Goal: Contribute content

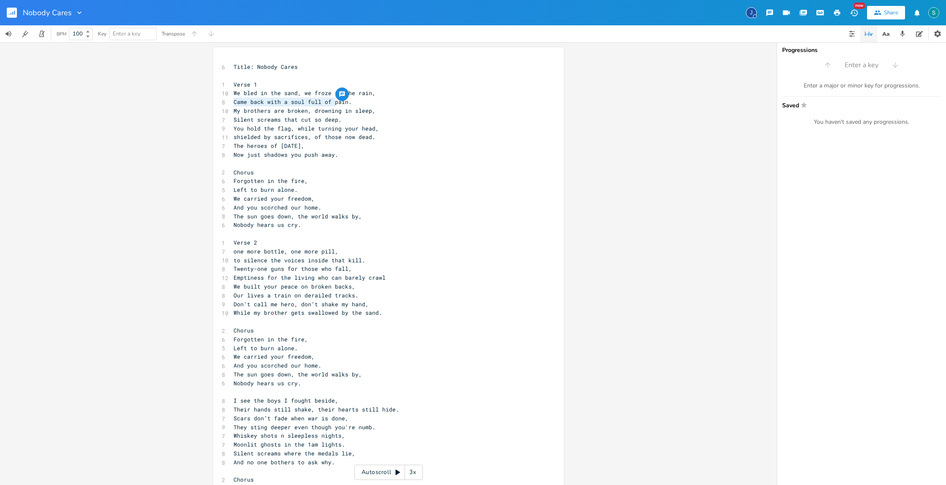
drag, startPoint x: 332, startPoint y: 103, endPoint x: 232, endPoint y: 103, distance: 99.7
click at [234, 103] on span "Came back with a soul full of pain." at bounding box center [293, 102] width 118 height 8
type textarea "Only a ghi"
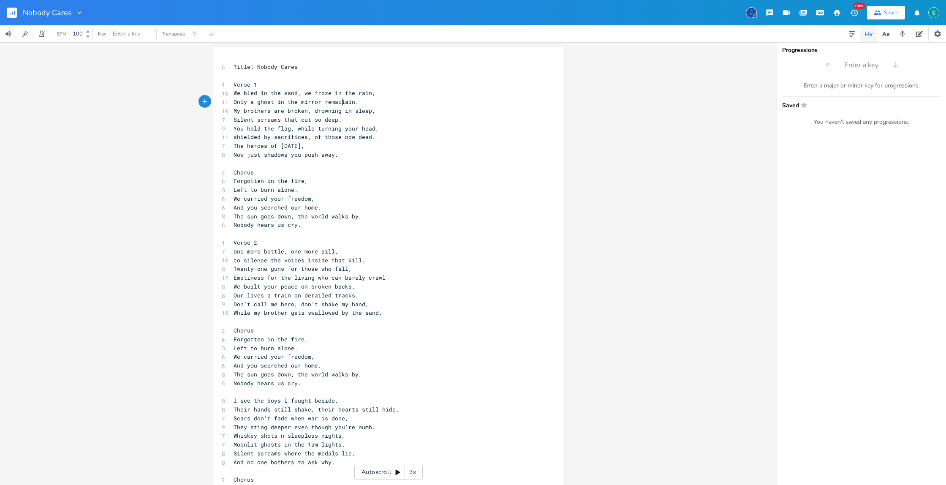
type textarea "ost in the mirror remails"
type textarea "n"
click at [272, 102] on span "Only a ghost in the mirror remain" at bounding box center [290, 102] width 112 height 8
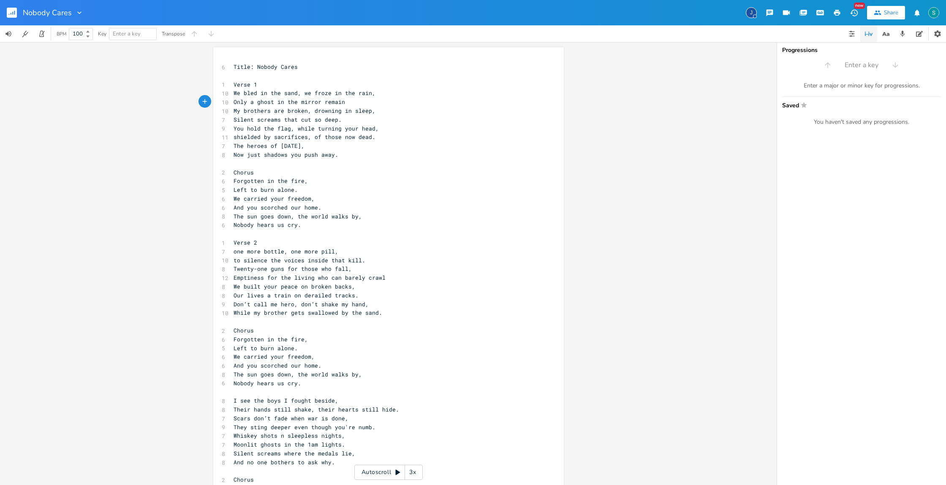
type textarea "s"
click at [362, 104] on pre "Only a ghosts in the mirror remain" at bounding box center [384, 102] width 305 height 9
type textarea "."
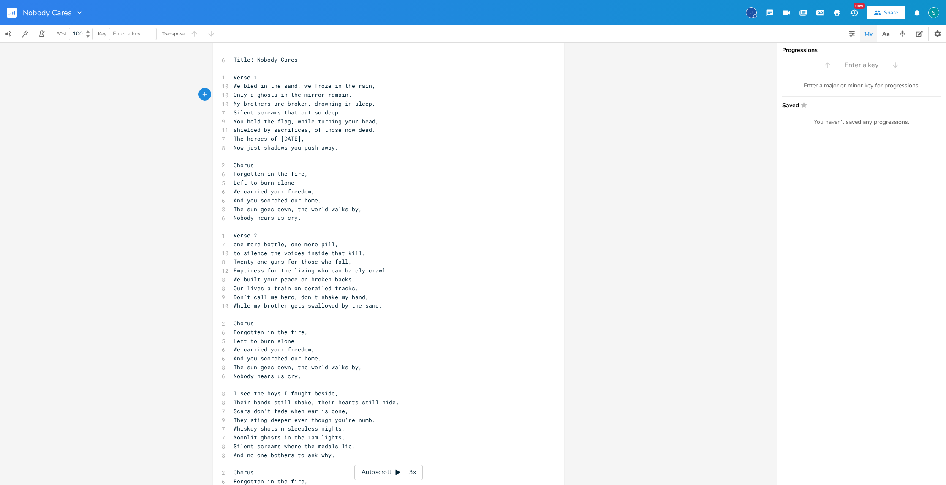
scroll to position [8, 0]
drag, startPoint x: 366, startPoint y: 104, endPoint x: 351, endPoint y: 104, distance: 15.6
click at [351, 104] on span "My brothers are broken, drowning in sleep," at bounding box center [305, 103] width 142 height 8
type textarea "the dark"
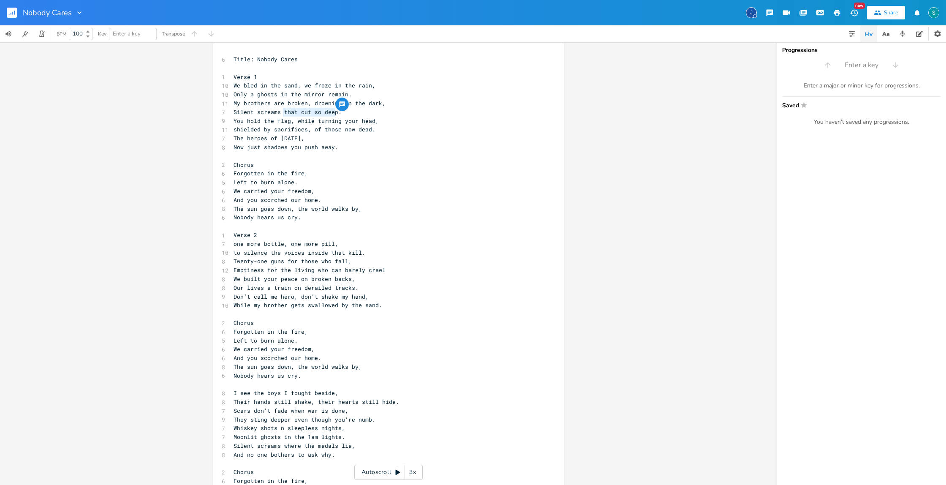
drag, startPoint x: 334, startPoint y: 114, endPoint x: 281, endPoint y: 114, distance: 52.8
click at [282, 114] on span "Silent screams that cut so deep." at bounding box center [288, 112] width 108 height 8
type textarea "splittin em in half"
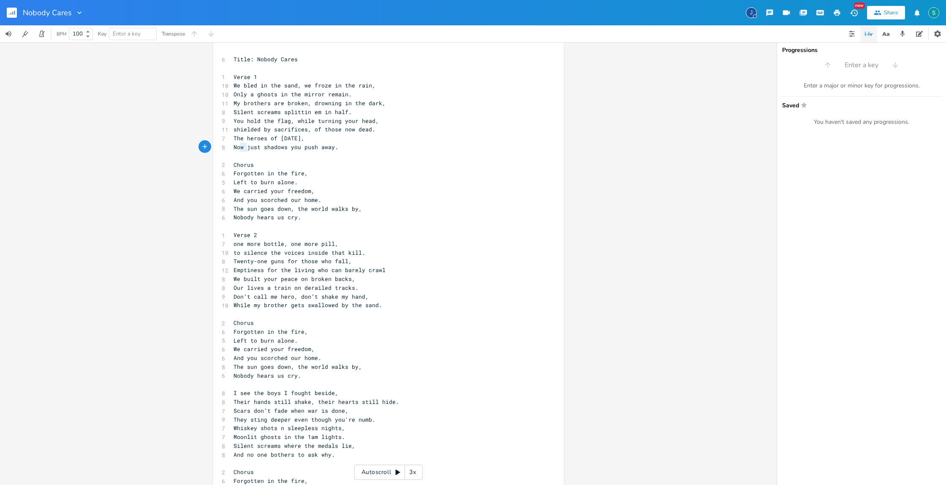
type textarea "Now"
drag, startPoint x: 245, startPoint y: 148, endPoint x: 232, endPoint y: 148, distance: 13.5
click at [234, 148] on span "Now just shadows you push away." at bounding box center [286, 147] width 105 height 8
drag, startPoint x: 271, startPoint y: 148, endPoint x: 249, endPoint y: 148, distance: 22.4
click at [249, 148] on span "just shadows you push away." at bounding box center [279, 147] width 91 height 8
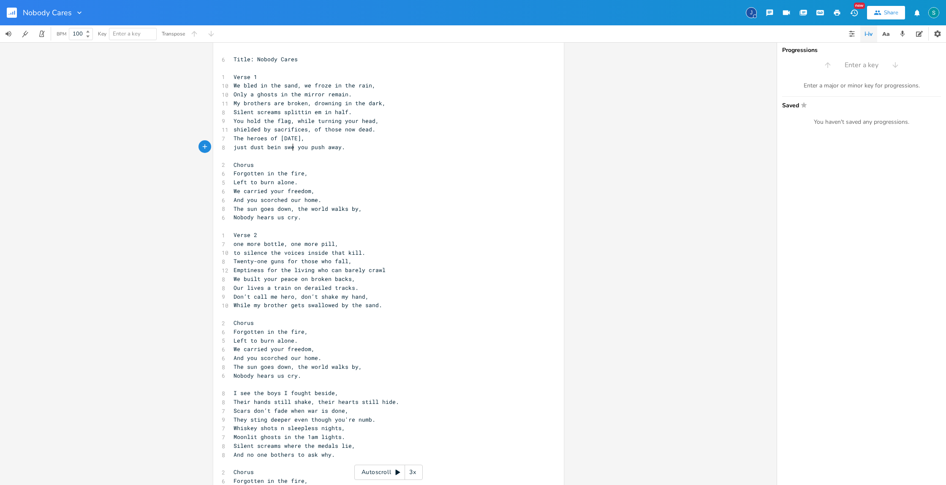
scroll to position [0, 38]
type textarea "dust bein swept"
click at [308, 175] on pre "Forgotten in the fire," at bounding box center [384, 173] width 305 height 9
click at [234, 182] on span "Left to burn alone." at bounding box center [266, 182] width 64 height 8
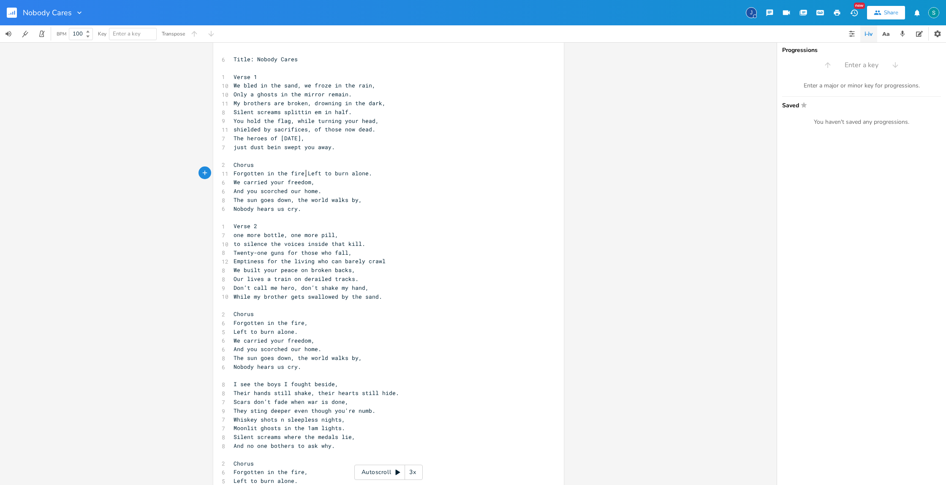
scroll to position [0, 1]
click at [311, 185] on pre "We carried your freedom," at bounding box center [384, 182] width 305 height 9
click at [234, 191] on span "And you scorched our home." at bounding box center [278, 191] width 88 height 8
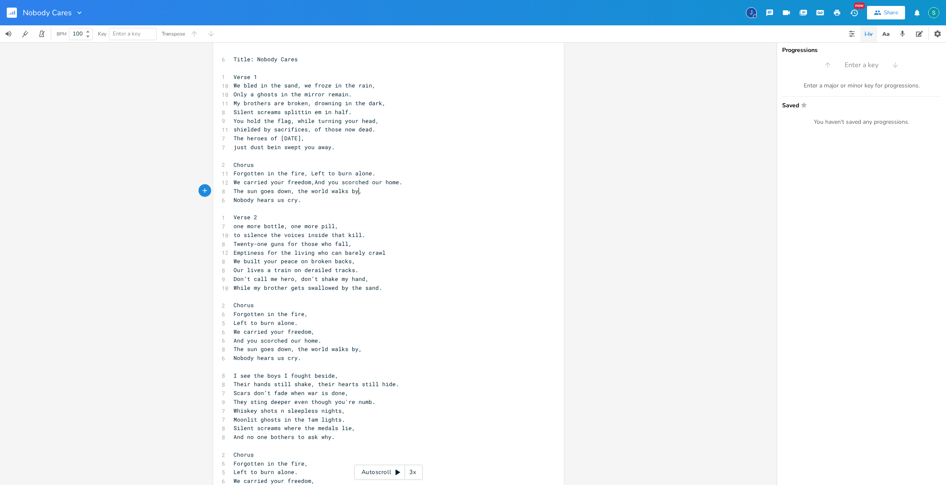
click at [357, 192] on span "The sun goes down, the world walks by," at bounding box center [298, 191] width 128 height 8
click at [347, 225] on pre "one more bottle, one more pill," at bounding box center [384, 226] width 305 height 9
click at [234, 235] on span "to silence the voices inside that kill." at bounding box center [300, 235] width 132 height 8
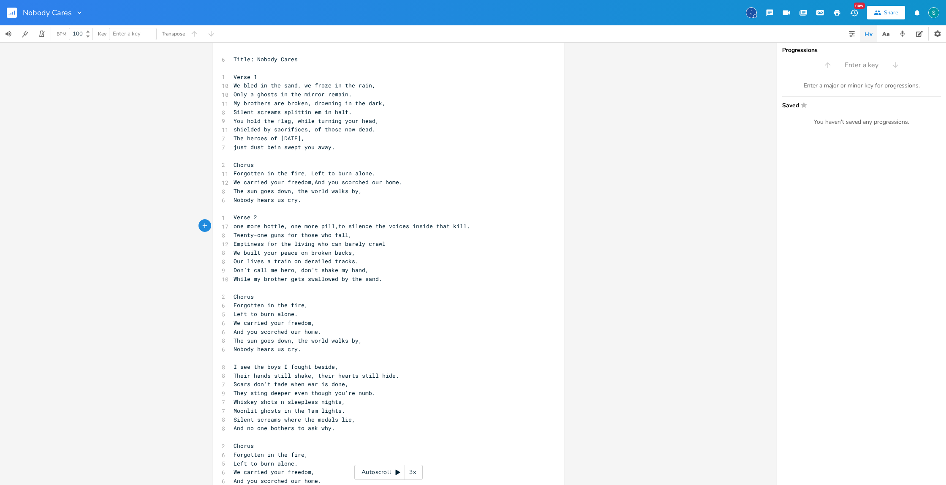
click at [234, 244] on span "Emptiness for the living who can barely crawl" at bounding box center [310, 244] width 152 height 8
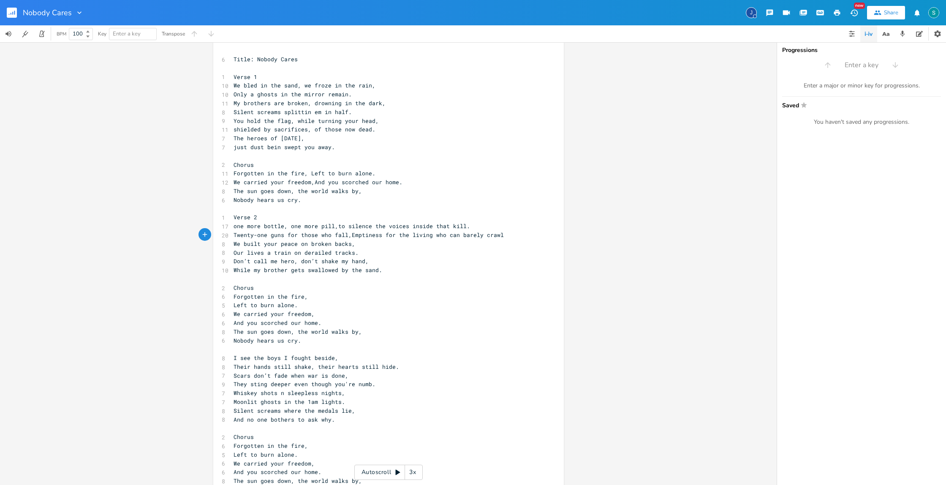
click at [234, 254] on span "Our lives a train on derailed tracks." at bounding box center [296, 253] width 125 height 8
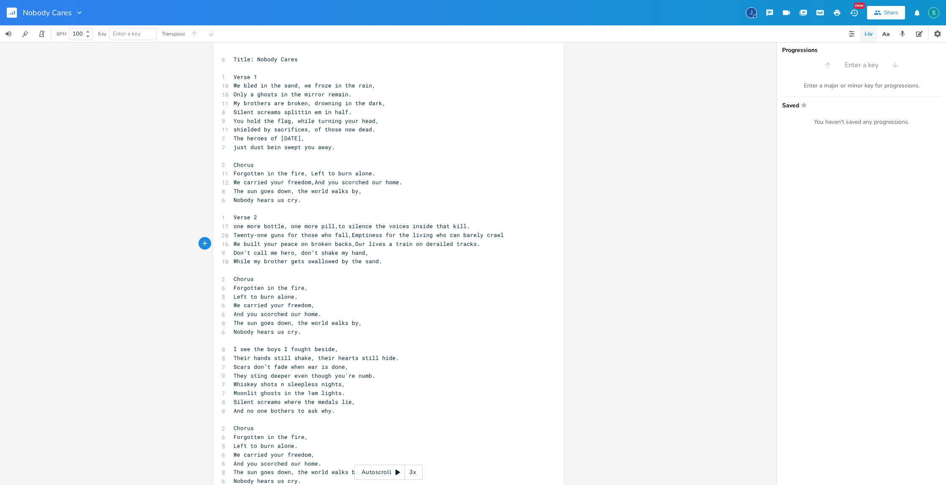
click at [234, 261] on span "While my brother gets swallowed by the sand." at bounding box center [308, 261] width 149 height 8
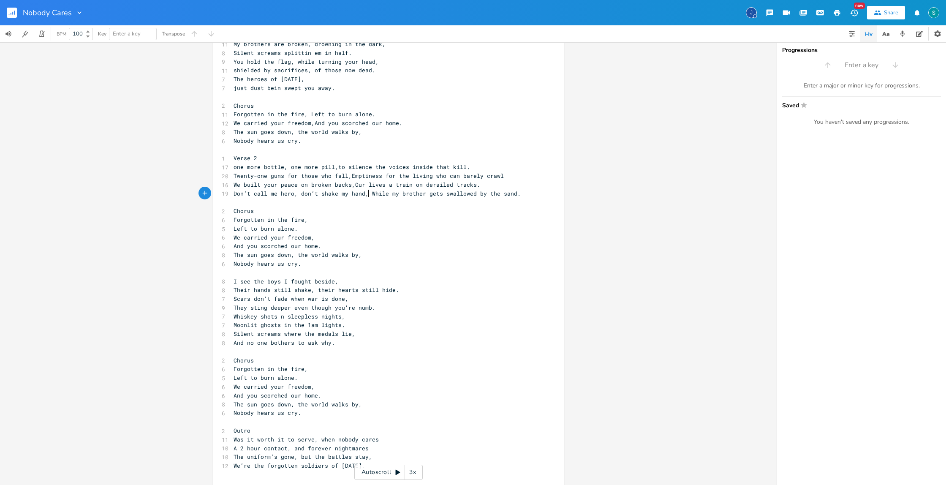
scroll to position [66, 0]
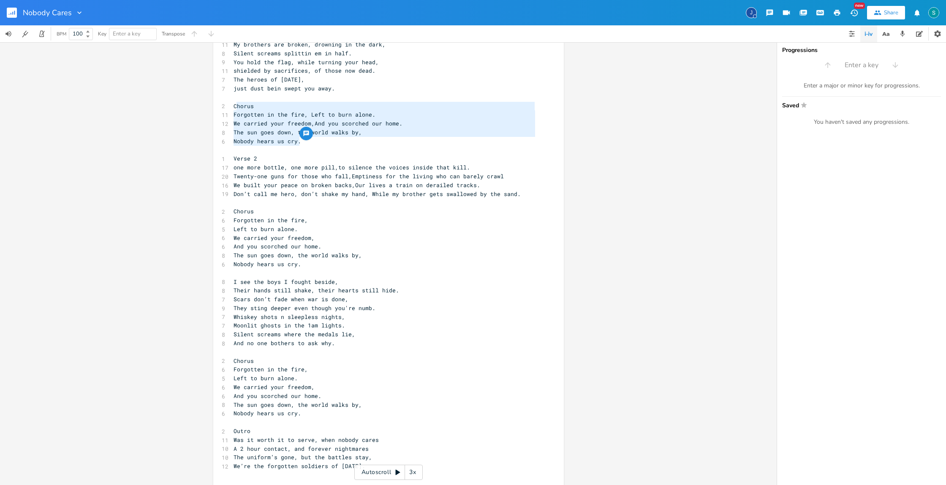
type textarea "Chorus Forgotten in the fire, Left to burn alone. We carried your freedom,And y…"
drag, startPoint x: 314, startPoint y: 143, endPoint x: 231, endPoint y: 106, distance: 90.6
click at [232, 106] on div "6 Title: Nobody Cares ​ 1 Verse 1 10 We bled in the sand, we froze in the rain,…" at bounding box center [384, 242] width 305 height 492
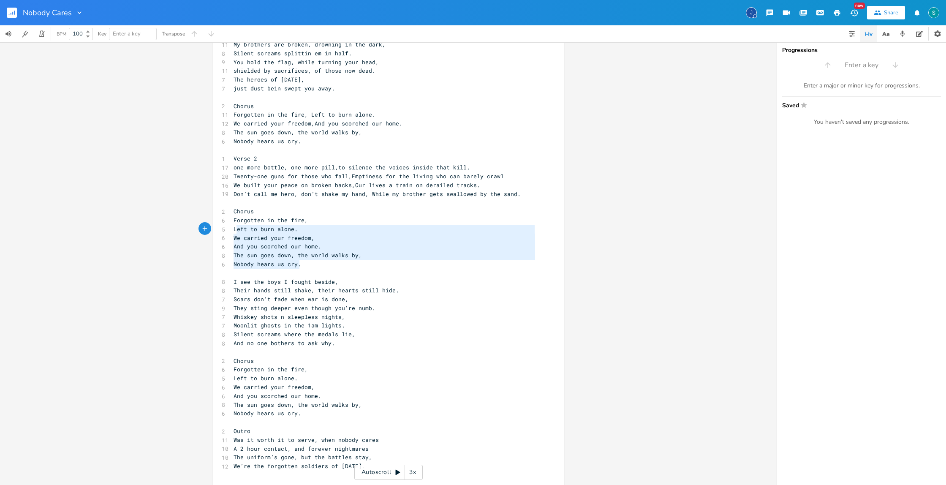
type textarea "Forgotten in the fire, Left to burn alone. We carried your freedom, And you sco…"
drag, startPoint x: 299, startPoint y: 266, endPoint x: 230, endPoint y: 223, distance: 81.0
click at [232, 223] on div "6 Title: Nobody Cares ​ 1 Verse 1 10 We bled in the sand, we froze in the rain,…" at bounding box center [384, 242] width 305 height 492
paste textarea
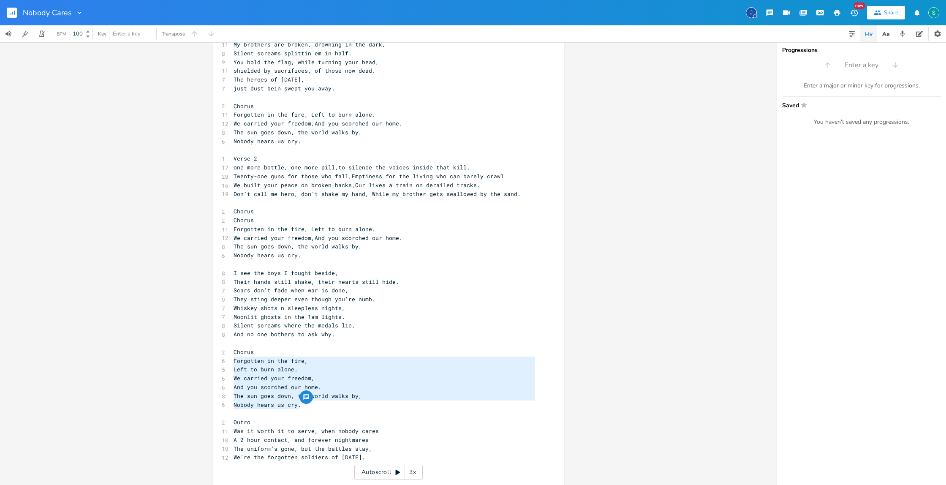
type textarea "Chorus Forgotten in the fire, Left to burn alone. We carried your freedom, And …"
drag, startPoint x: 294, startPoint y: 404, endPoint x: 230, endPoint y: 355, distance: 79.8
click at [232, 355] on div "6 Title: Nobody Cares ​ 1 Verse 1 10 We bled in the sand, we froze in the rain,…" at bounding box center [384, 237] width 305 height 483
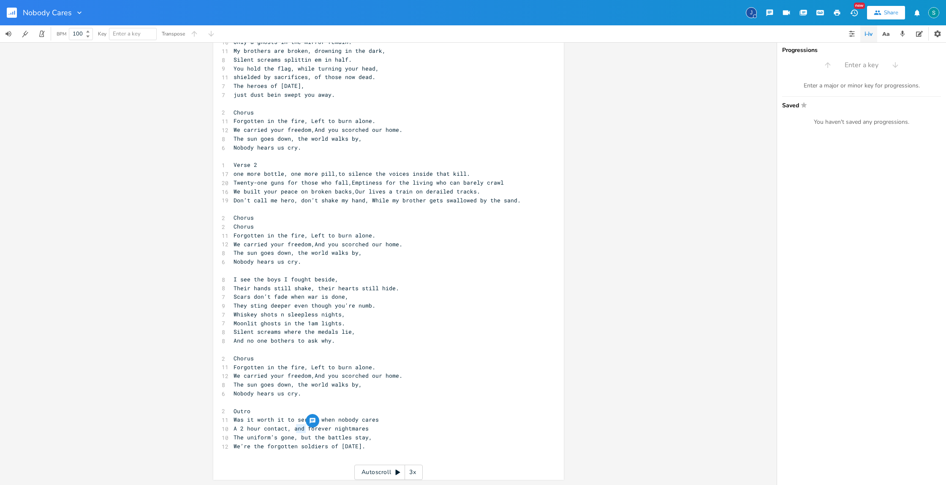
type textarea "and"
drag, startPoint x: 305, startPoint y: 426, endPoint x: 290, endPoint y: 428, distance: 14.5
click at [290, 428] on span "A 2 hour contact, and forever nightmares" at bounding box center [301, 429] width 135 height 8
drag, startPoint x: 276, startPoint y: 437, endPoint x: 245, endPoint y: 437, distance: 30.8
click at [245, 437] on span "The uniform’s gone, but the battles stay," at bounding box center [303, 437] width 139 height 8
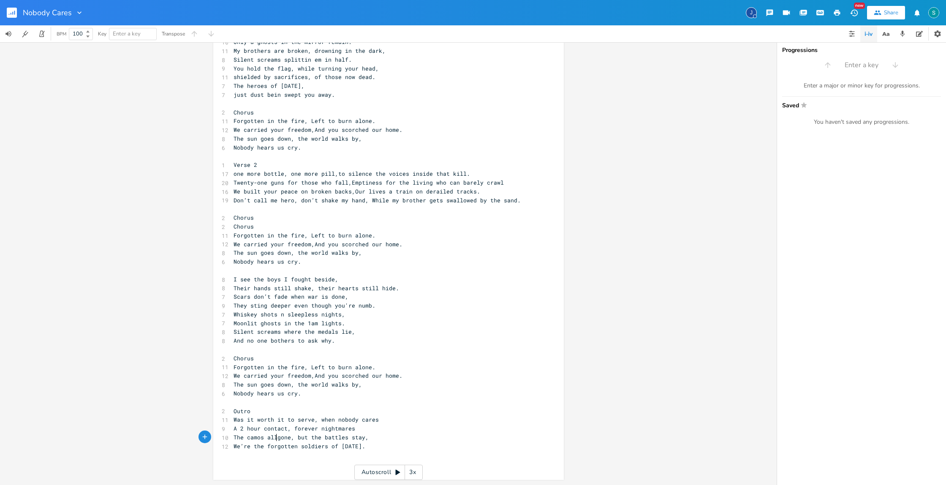
scroll to position [0, 25]
type textarea "camos all"
click at [362, 437] on span "The camos all gone, but the battles stay," at bounding box center [303, 437] width 139 height 8
type textarea "inside"
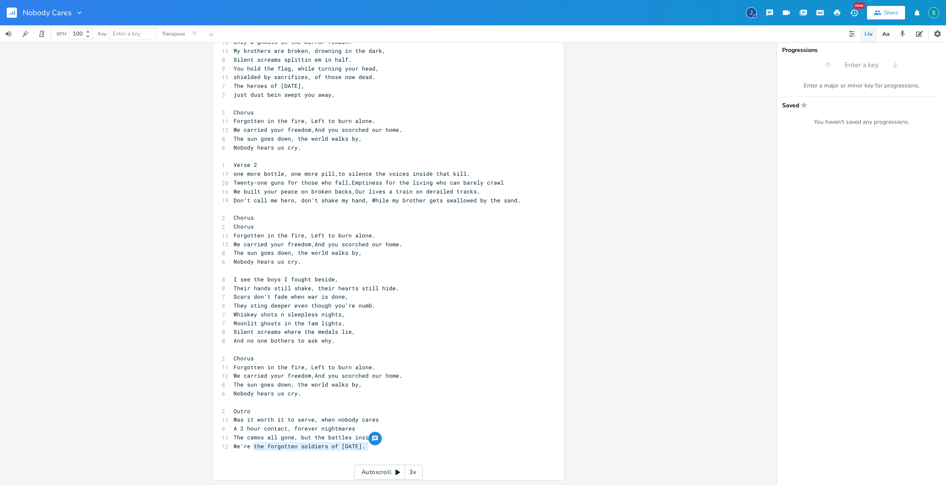
drag, startPoint x: 365, startPoint y: 447, endPoint x: 251, endPoint y: 448, distance: 114.1
click at [251, 448] on span "We’re the forgotten soldiers of [DATE]." at bounding box center [300, 446] width 132 height 8
type textarea "on the edge o"
drag, startPoint x: 373, startPoint y: 439, endPoint x: 296, endPoint y: 441, distance: 76.5
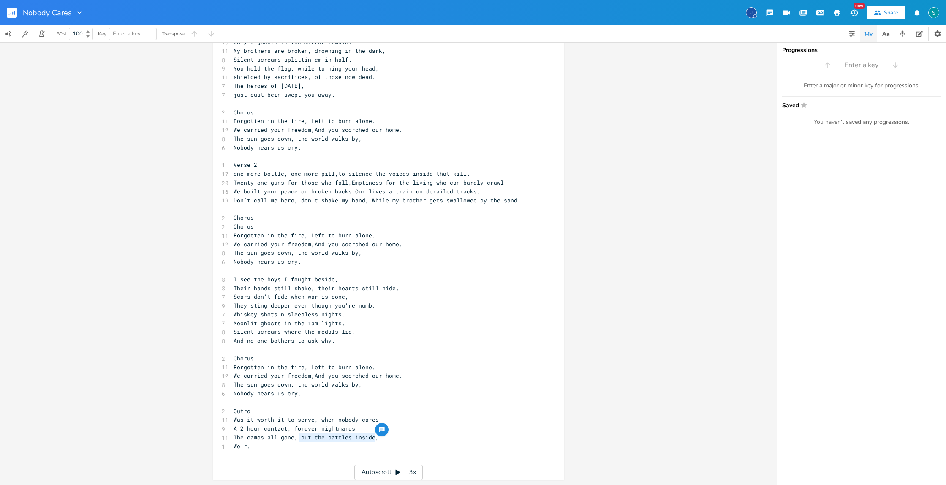
click at [296, 441] on pre "The camos all gone, but the battles inside," at bounding box center [384, 437] width 305 height 9
type textarea "no flanking"
type textarea "gunsloke all flares"
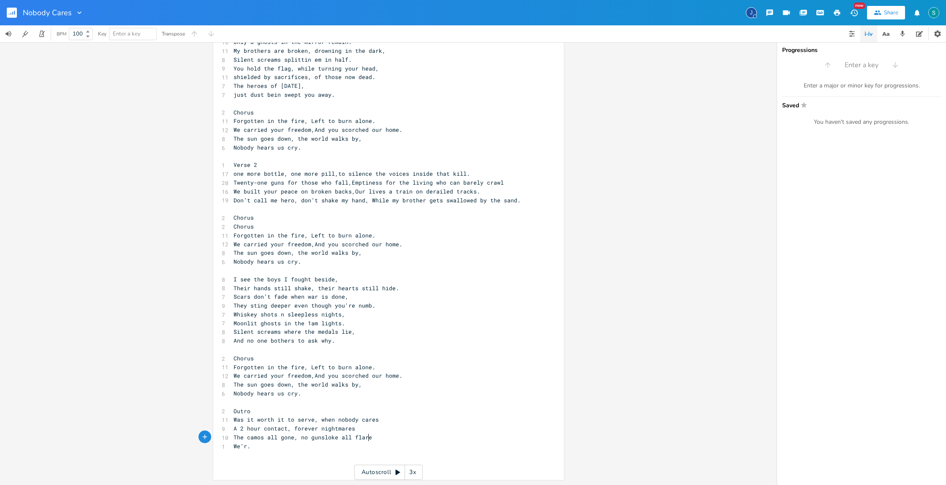
scroll to position [0, 46]
click at [248, 447] on pre "We’r." at bounding box center [384, 446] width 305 height 9
type textarea "The fighs"
type textarea "ts still there, bu t"
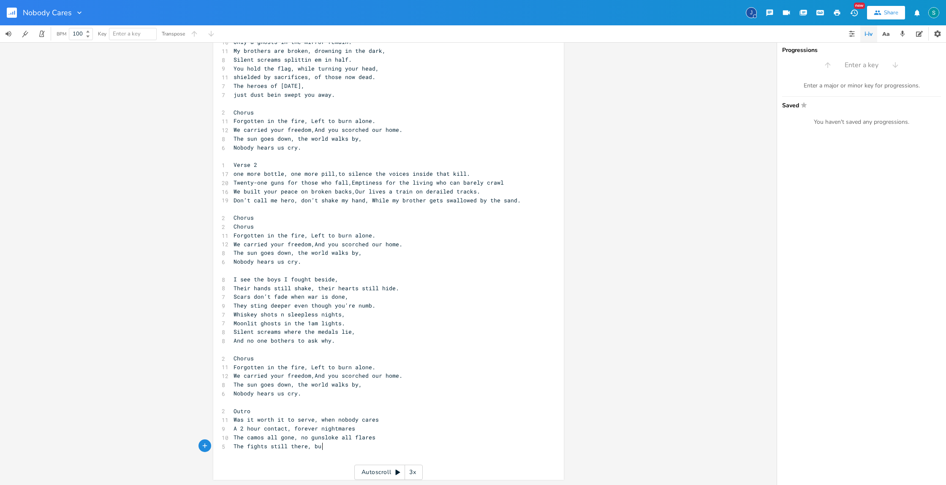
type textarea "="
type textarea "t o"
type textarea "nobody caresw"
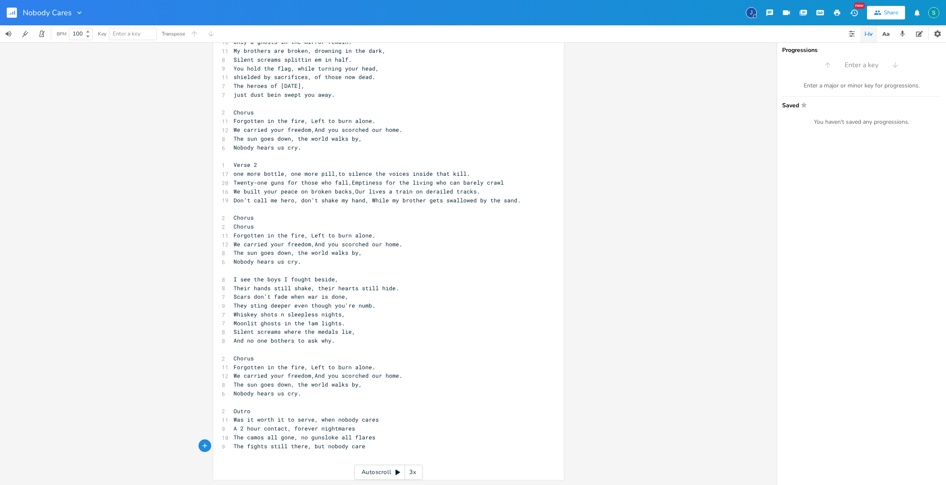
scroll to position [0, 38]
type textarea "Chorus"
drag, startPoint x: 253, startPoint y: 219, endPoint x: 227, endPoint y: 219, distance: 26.2
click at [227, 219] on div "Chorus x 6 Title: Nobody Cares ​ 1 Verse 1 10 We bled in the sand, we froze in …" at bounding box center [388, 233] width 351 height 493
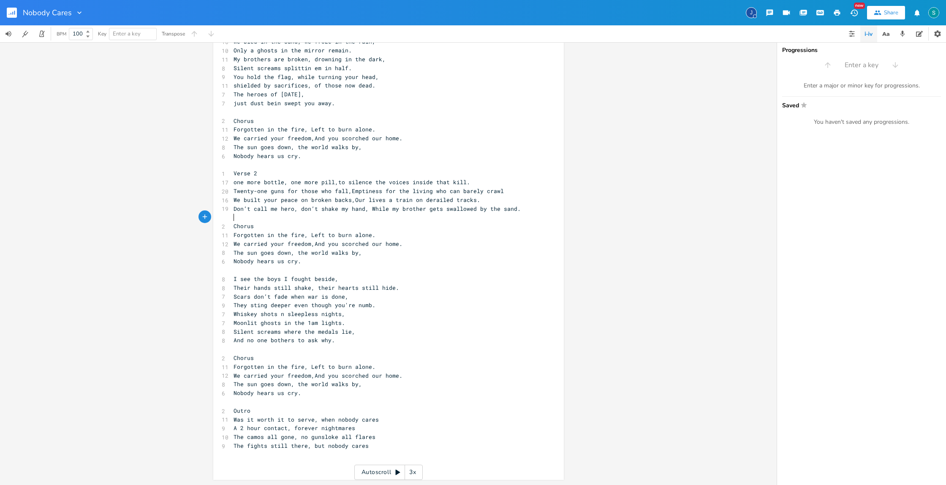
scroll to position [0, 0]
